Goal: Check status: Check status

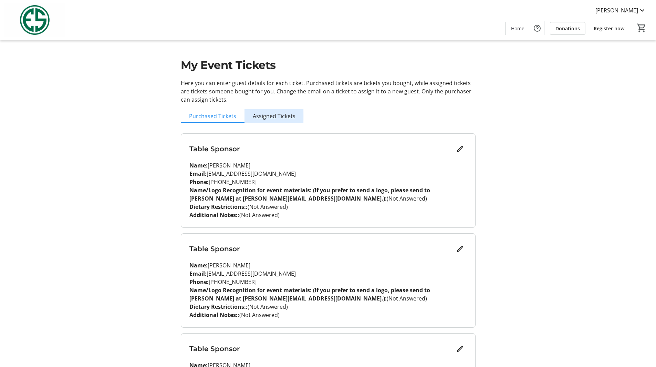
click at [262, 116] on span "Assigned Tickets" at bounding box center [274, 116] width 43 height 6
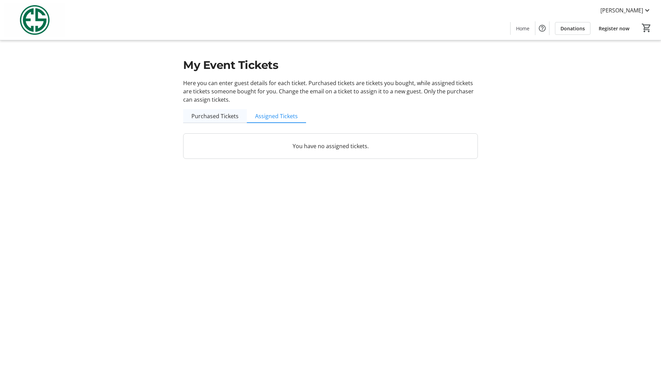
click at [209, 116] on span "Purchased Tickets" at bounding box center [215, 116] width 47 height 6
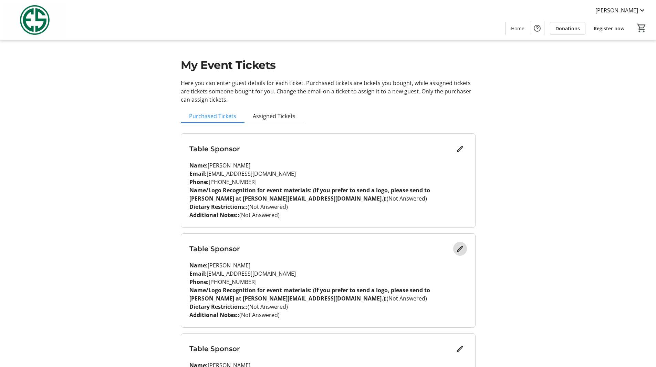
click at [459, 249] on mat-icon "Edit" at bounding box center [460, 249] width 8 height 8
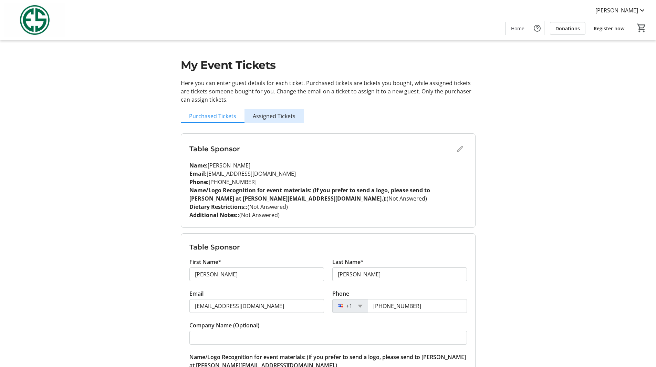
click at [286, 115] on span "Assigned Tickets" at bounding box center [274, 116] width 43 height 6
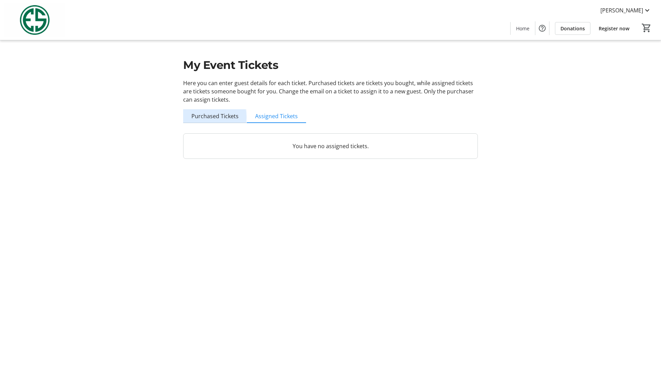
click at [199, 117] on span "Purchased Tickets" at bounding box center [215, 116] width 47 height 6
